Goal: Information Seeking & Learning: Learn about a topic

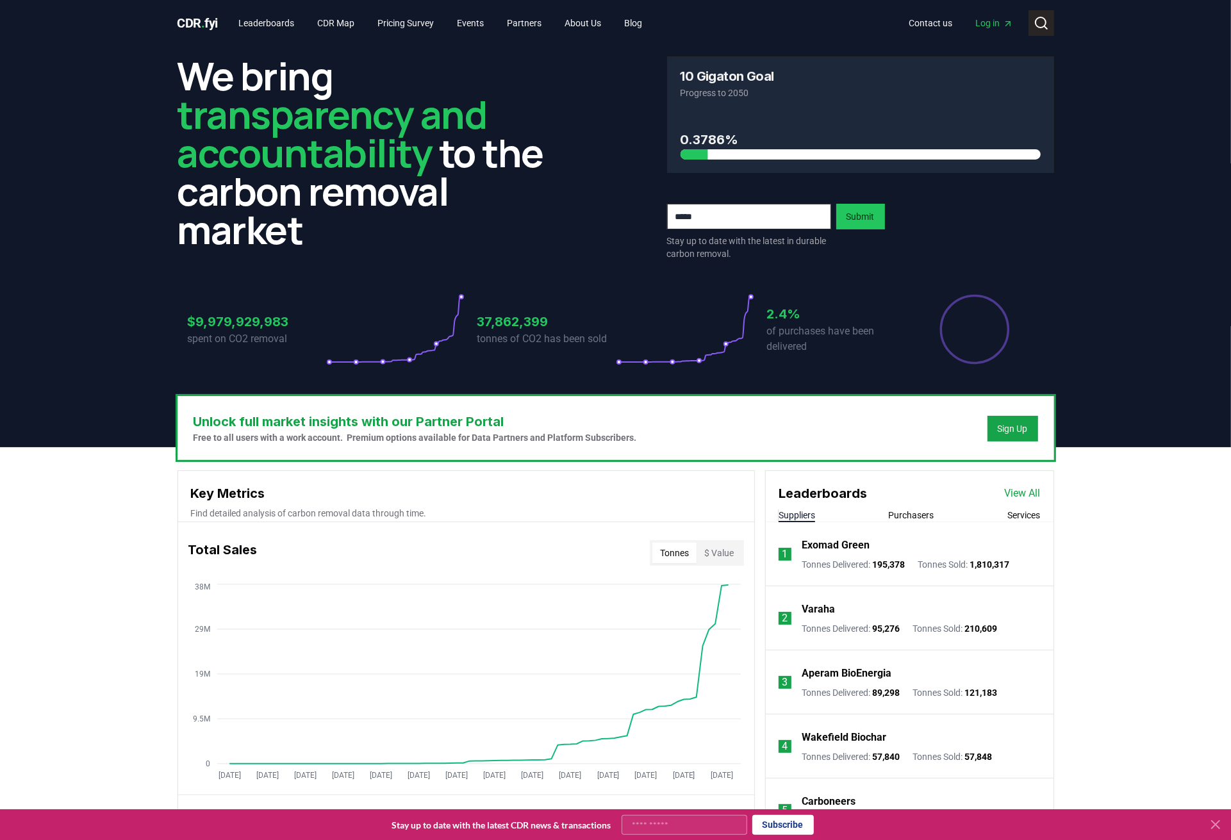
scroll to position [2, 0]
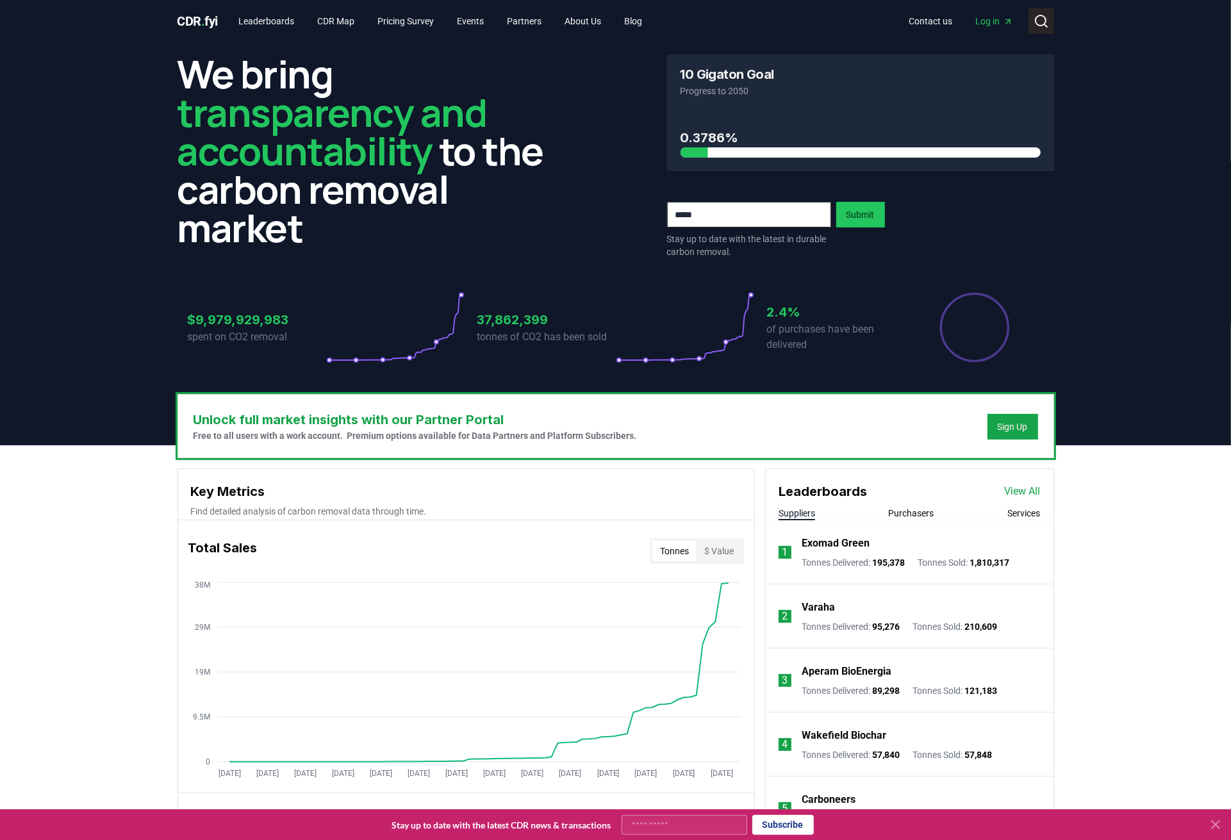
click at [1044, 26] on icon at bounding box center [1040, 20] width 15 height 15
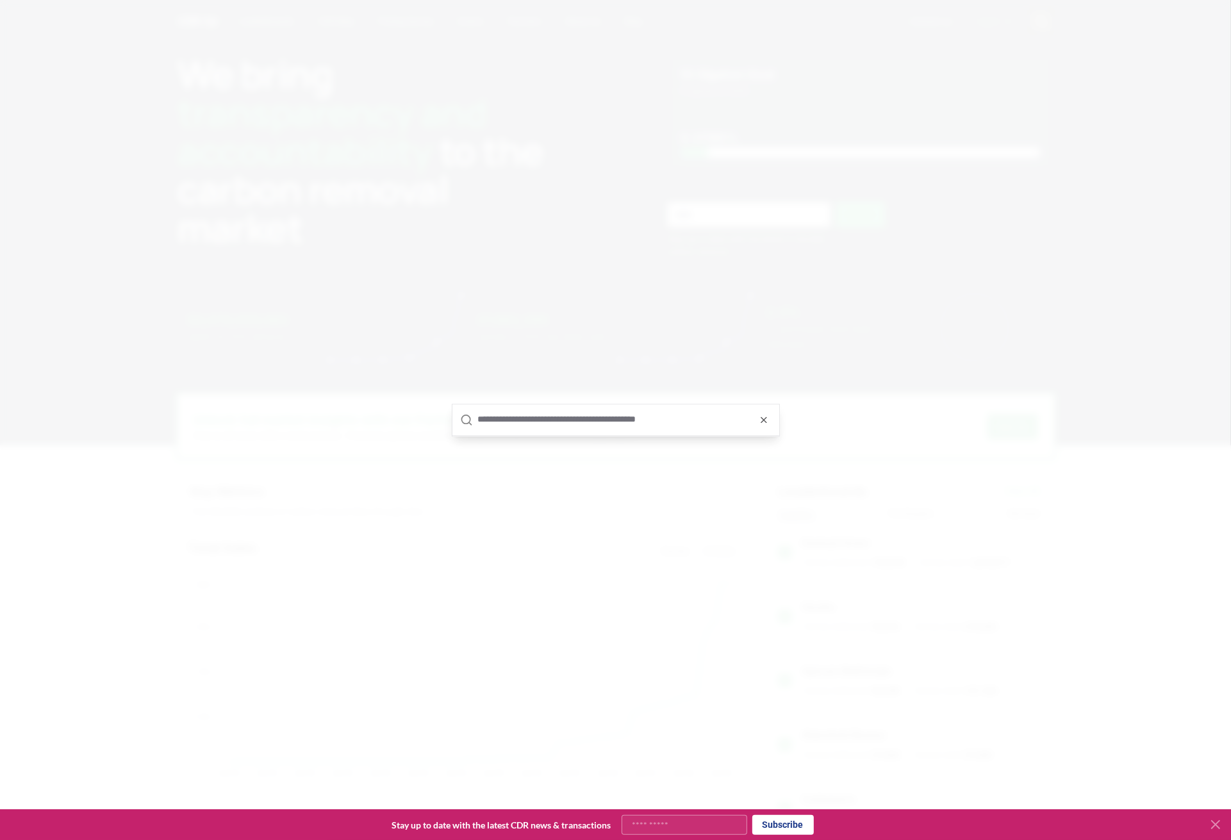
scroll to position [0, 0]
type input "**********"
click at [499, 421] on p "supplier" at bounding box center [482, 421] width 51 height 13
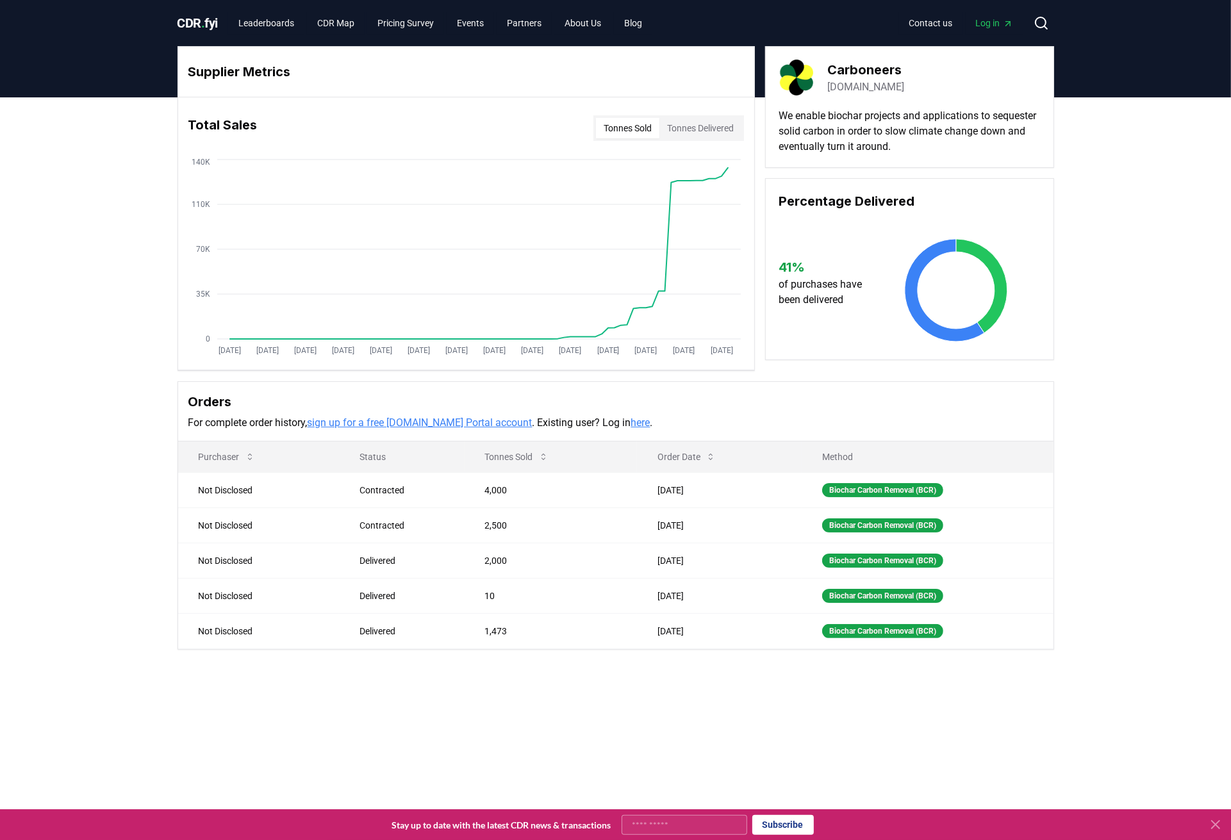
click at [718, 137] on button "Tonnes Delivered" at bounding box center [700, 128] width 82 height 21
click at [603, 121] on button "Tonnes Sold" at bounding box center [627, 128] width 63 height 21
